Goal: Information Seeking & Learning: Learn about a topic

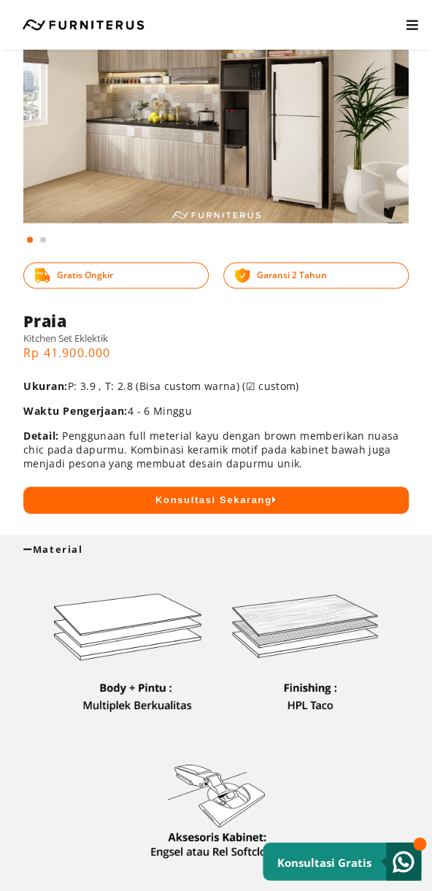
scroll to position [643, 0]
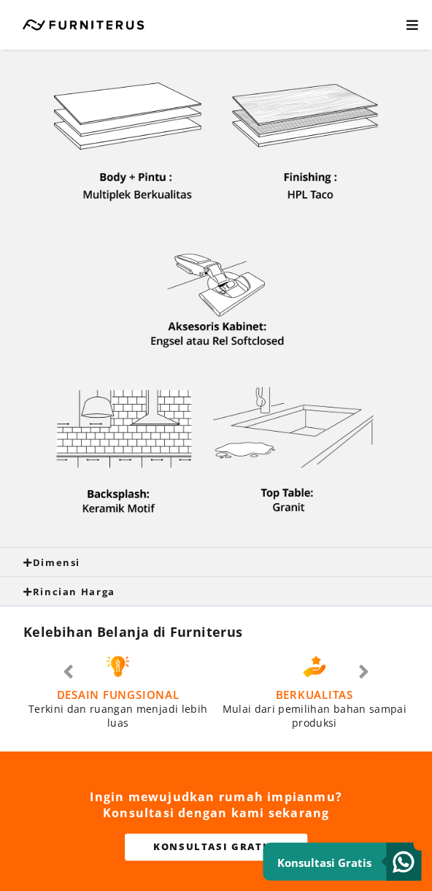
click at [250, 566] on div "Dimensi" at bounding box center [215, 561] width 385 height 13
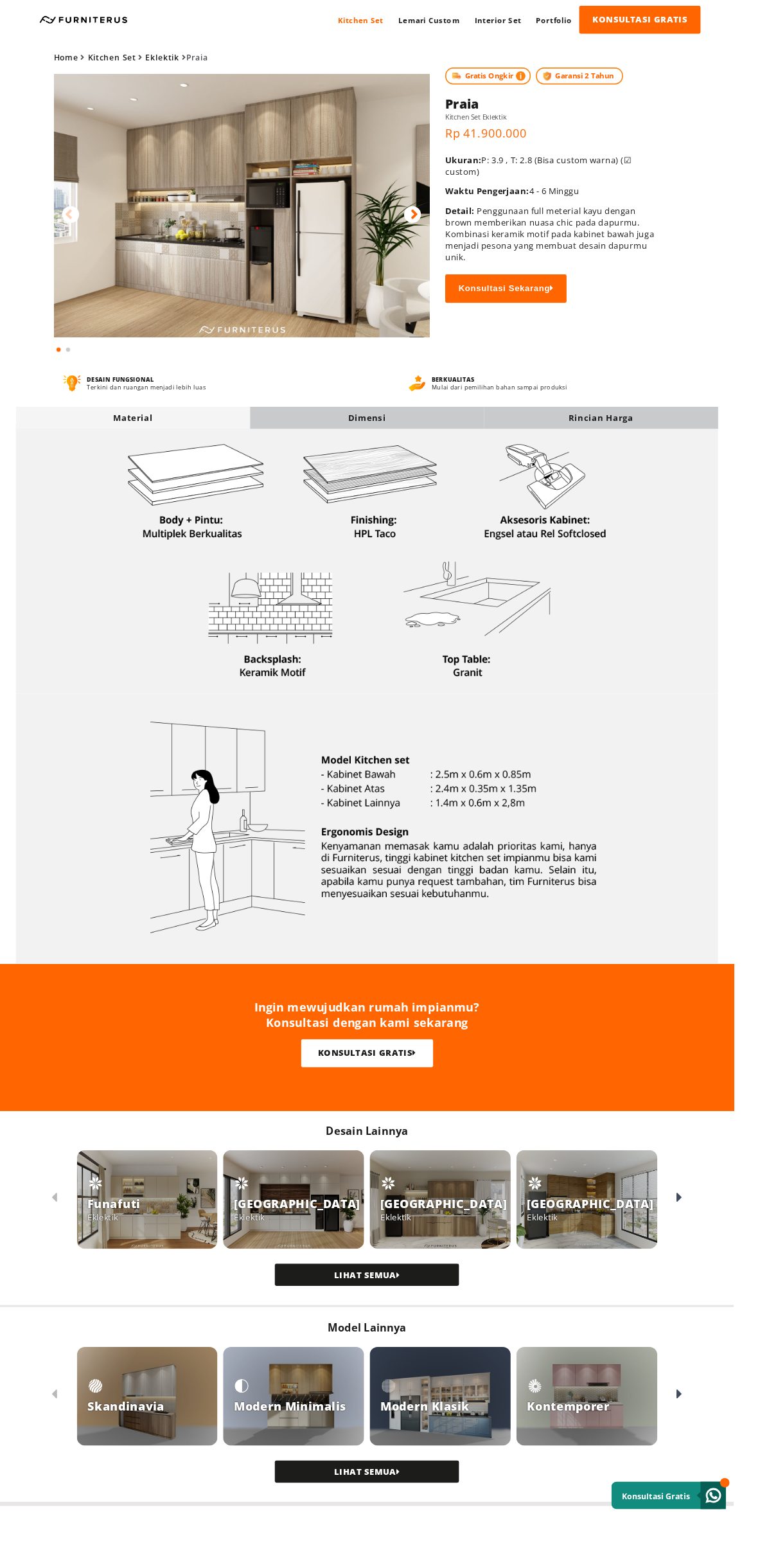
scroll to position [0, 0]
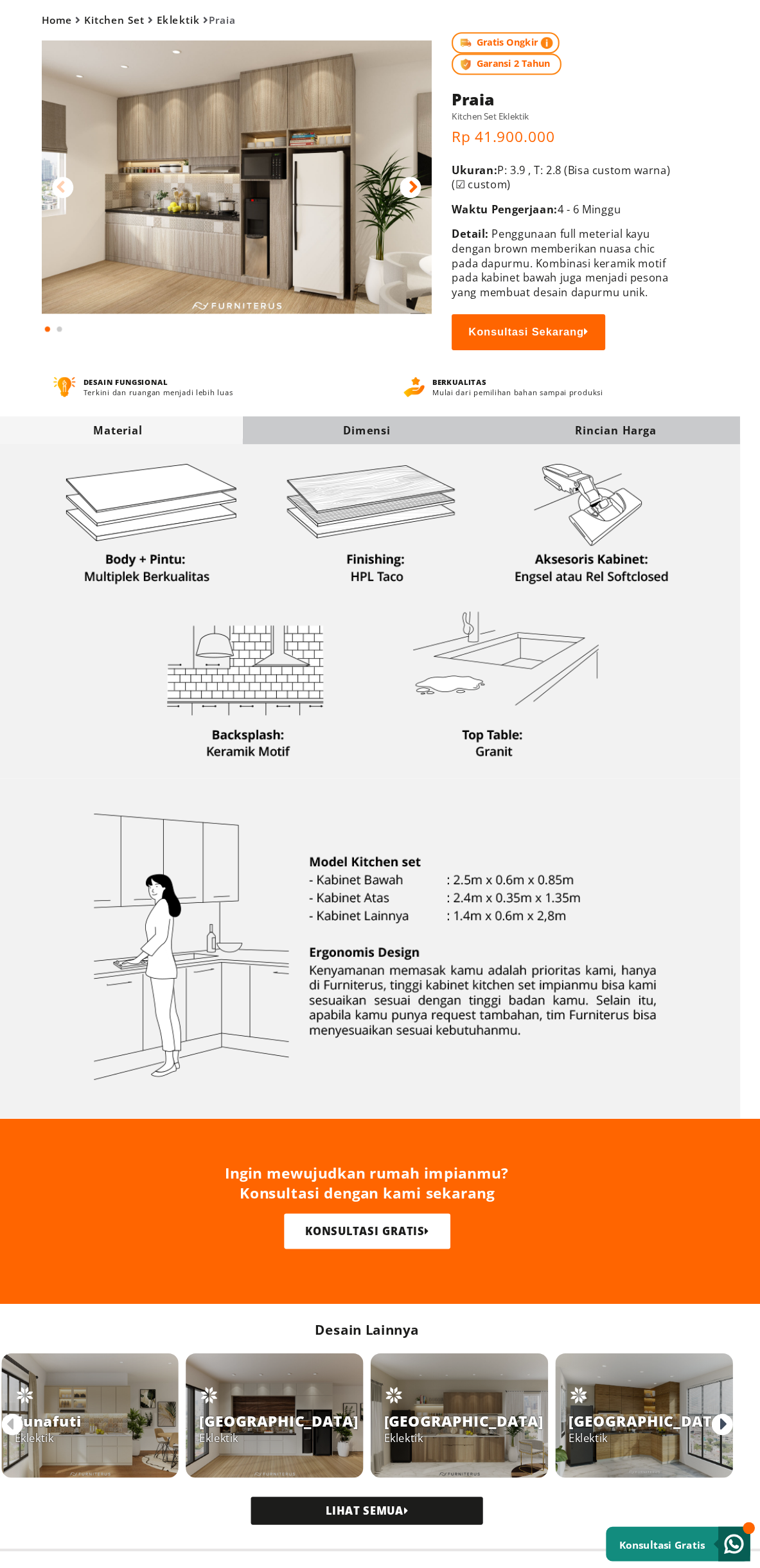
click at [304, 465] on div "Dimensi" at bounding box center [380, 468] width 240 height 14
